Goal: Task Accomplishment & Management: Manage account settings

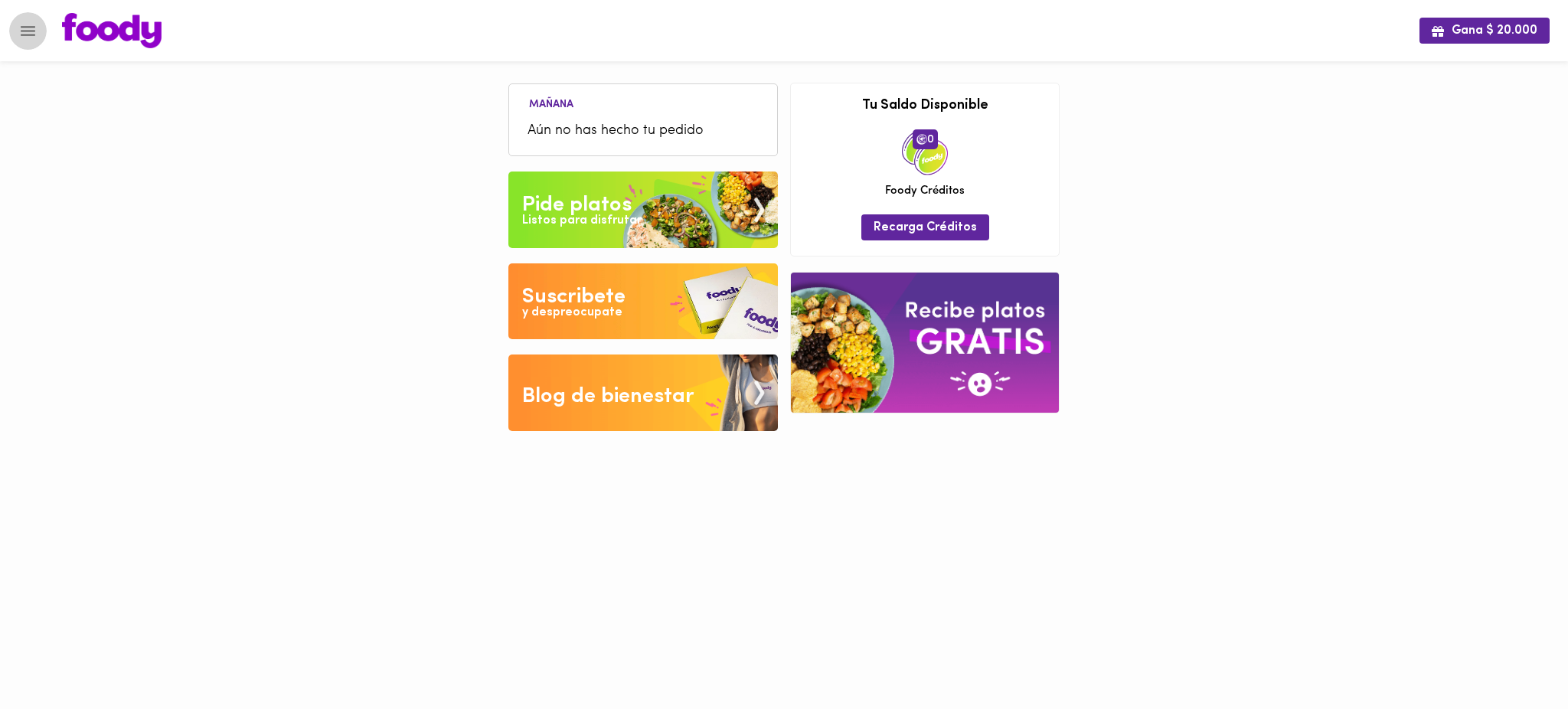
click at [31, 32] on icon "Menu" at bounding box center [28, 31] width 19 height 19
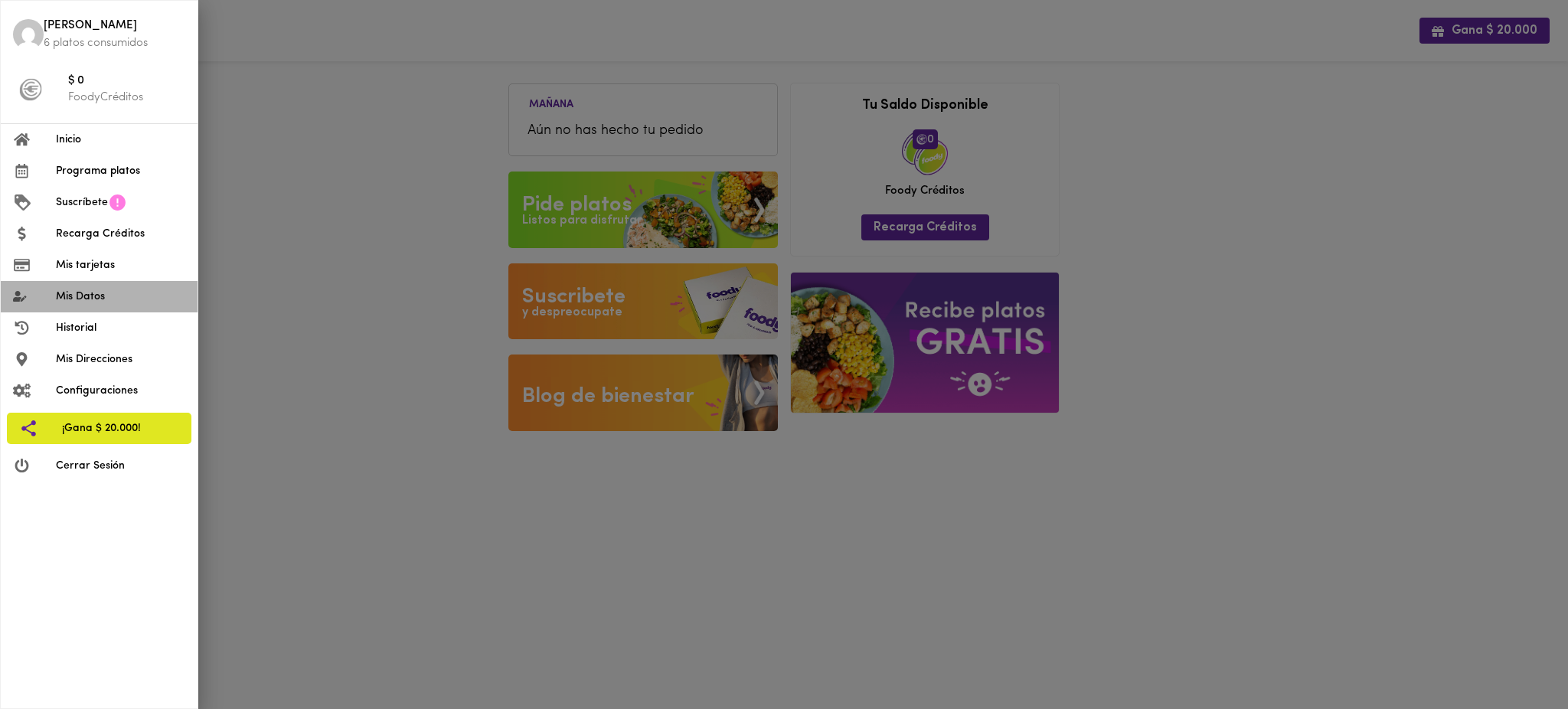
click at [99, 302] on span "Mis Datos" at bounding box center [121, 296] width 129 height 16
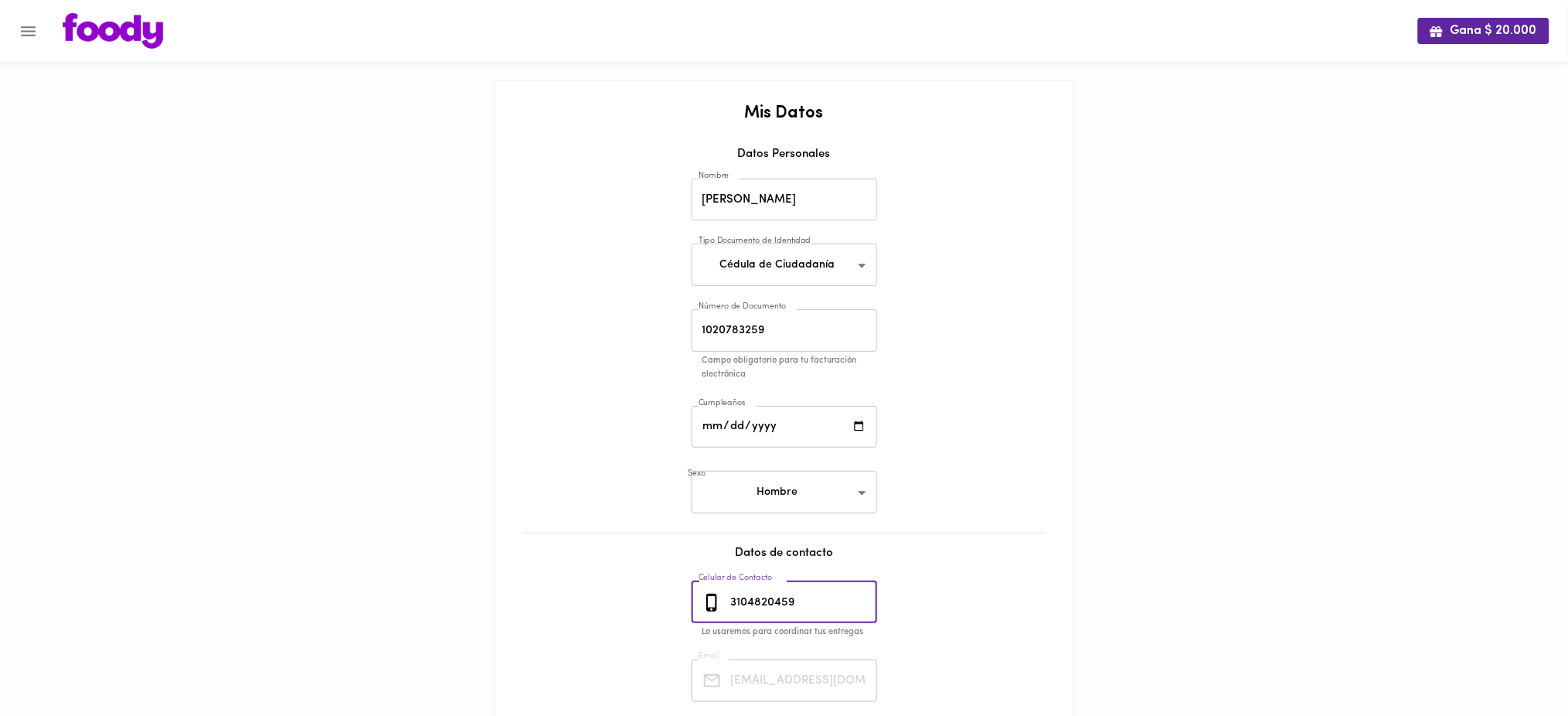
drag, startPoint x: 802, startPoint y: 605, endPoint x: 699, endPoint y: 601, distance: 103.1
click at [699, 601] on div "[PHONE_NUMBER] Celular de Contacto" at bounding box center [784, 602] width 186 height 43
click at [27, 29] on icon "Menu" at bounding box center [28, 31] width 19 height 19
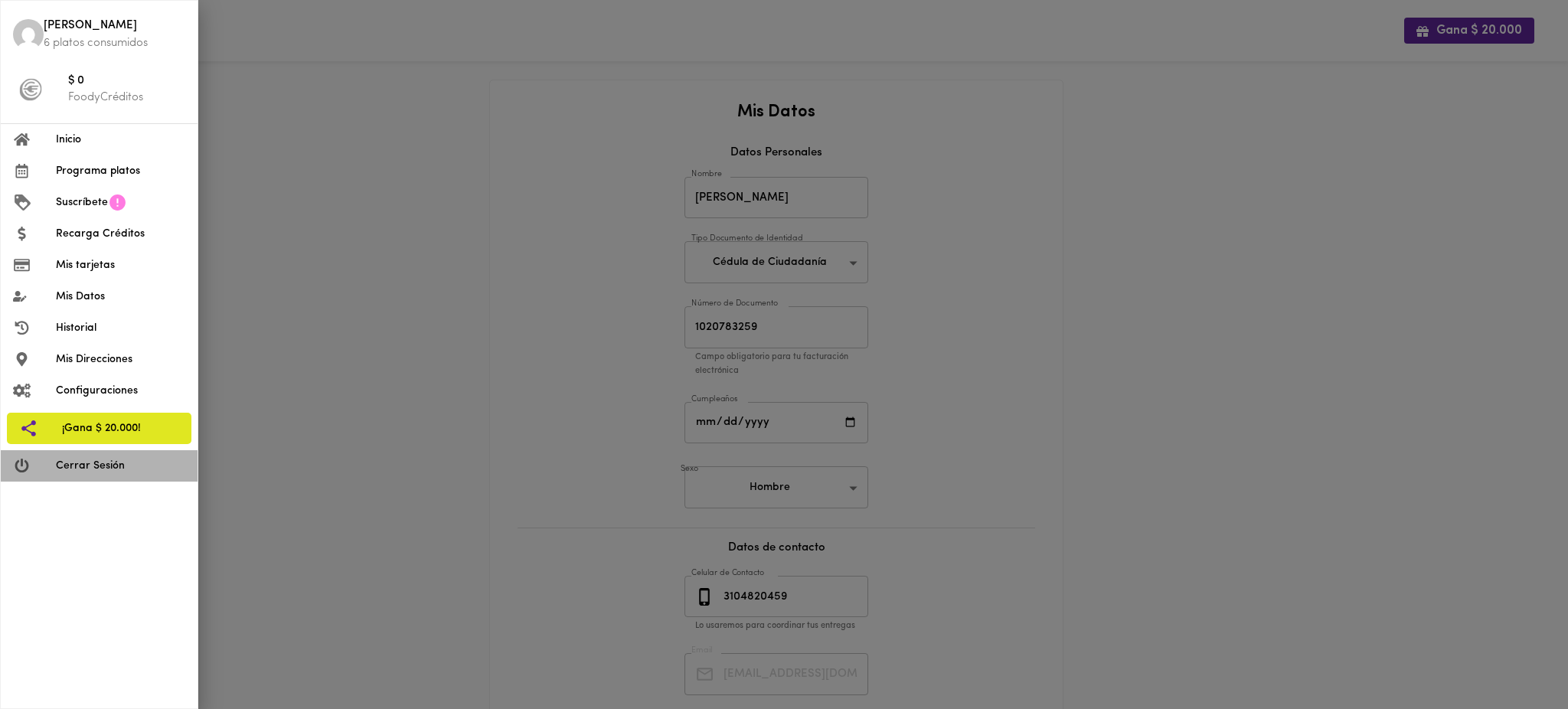
click at [73, 463] on span "Cerrar Sesión" at bounding box center [121, 465] width 129 height 16
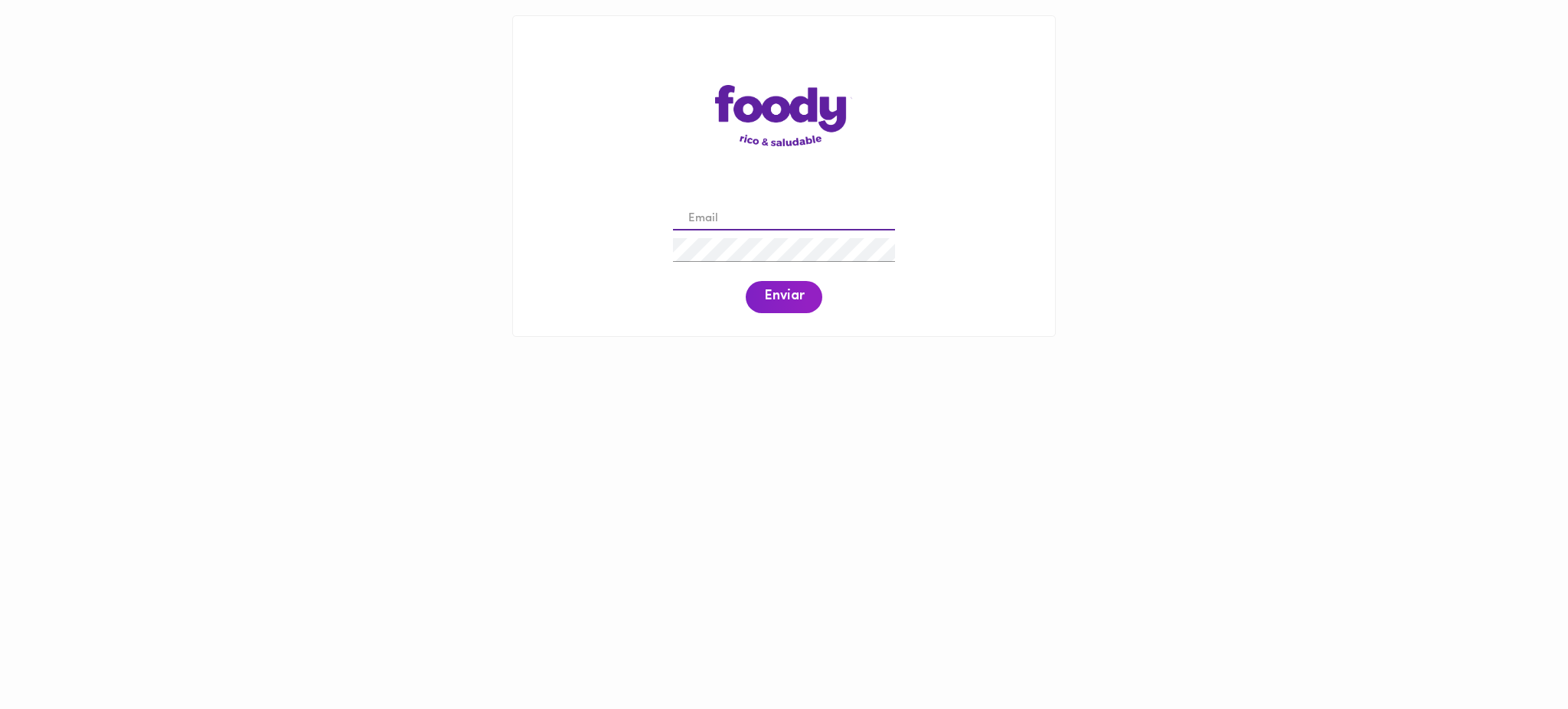
click at [733, 222] on input "email" at bounding box center [784, 219] width 222 height 23
paste input "pili.8802@hotmail.com"
type input "pili.8802@hotmail.com"
click at [769, 303] on span "Enviar" at bounding box center [784, 297] width 39 height 17
